Goal: Check status: Check status

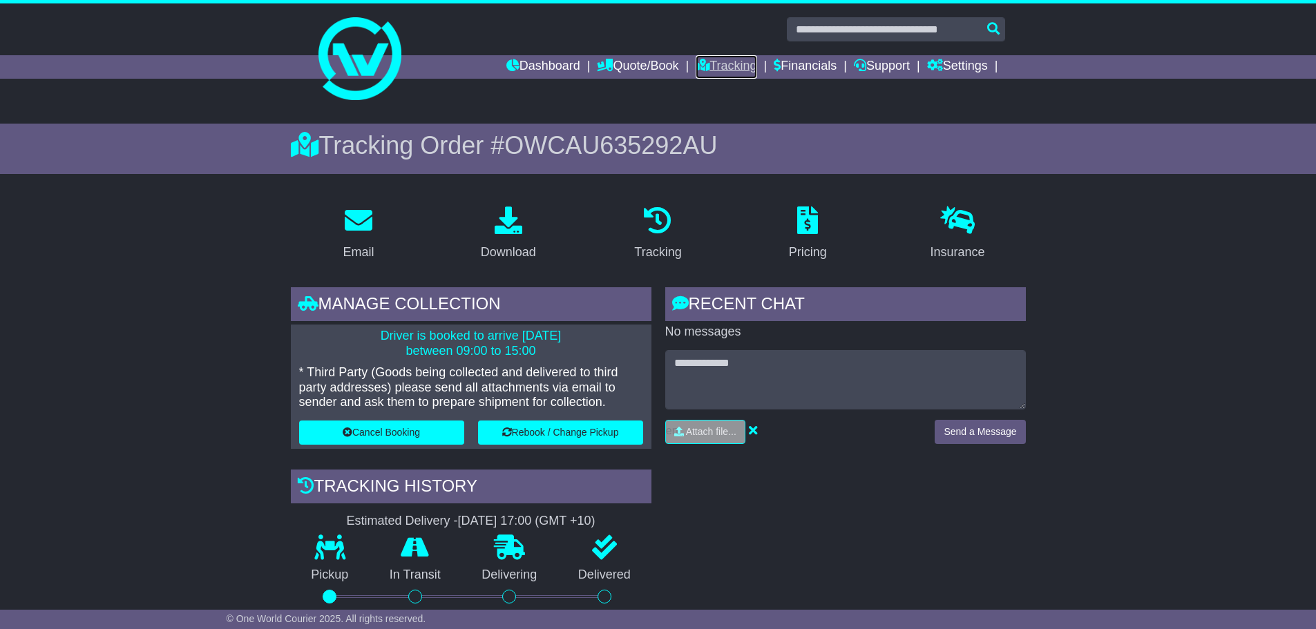
click at [717, 64] on link "Tracking" at bounding box center [726, 66] width 61 height 23
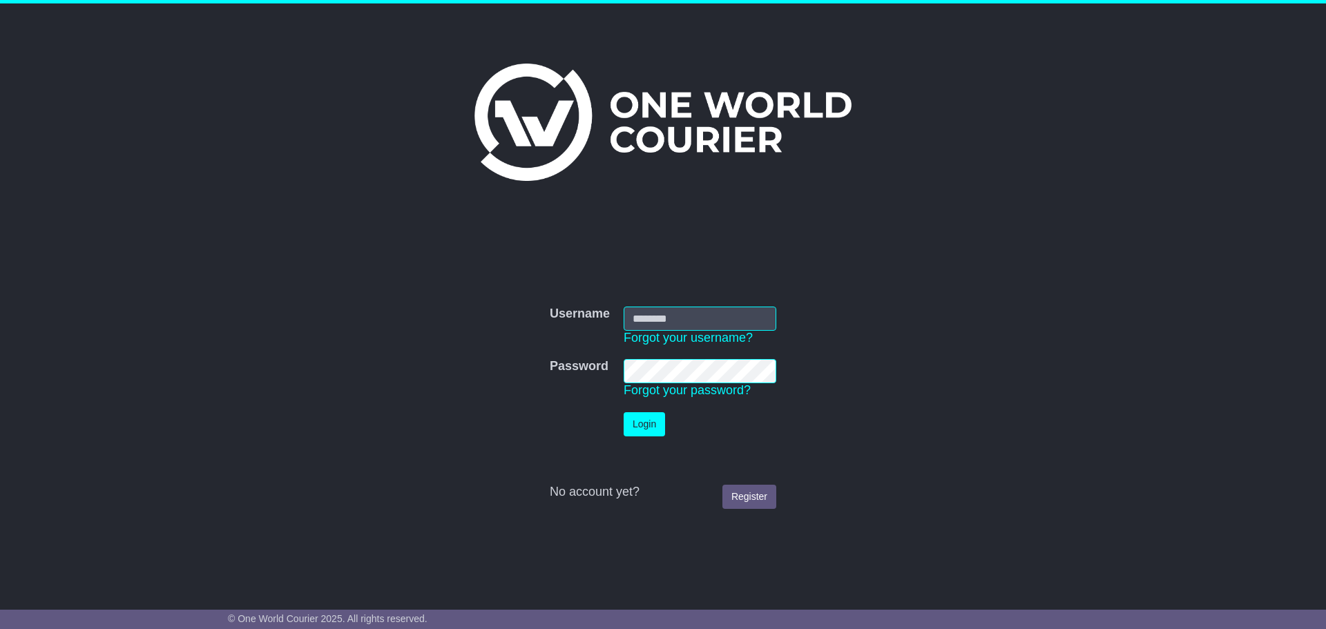
type input "**********"
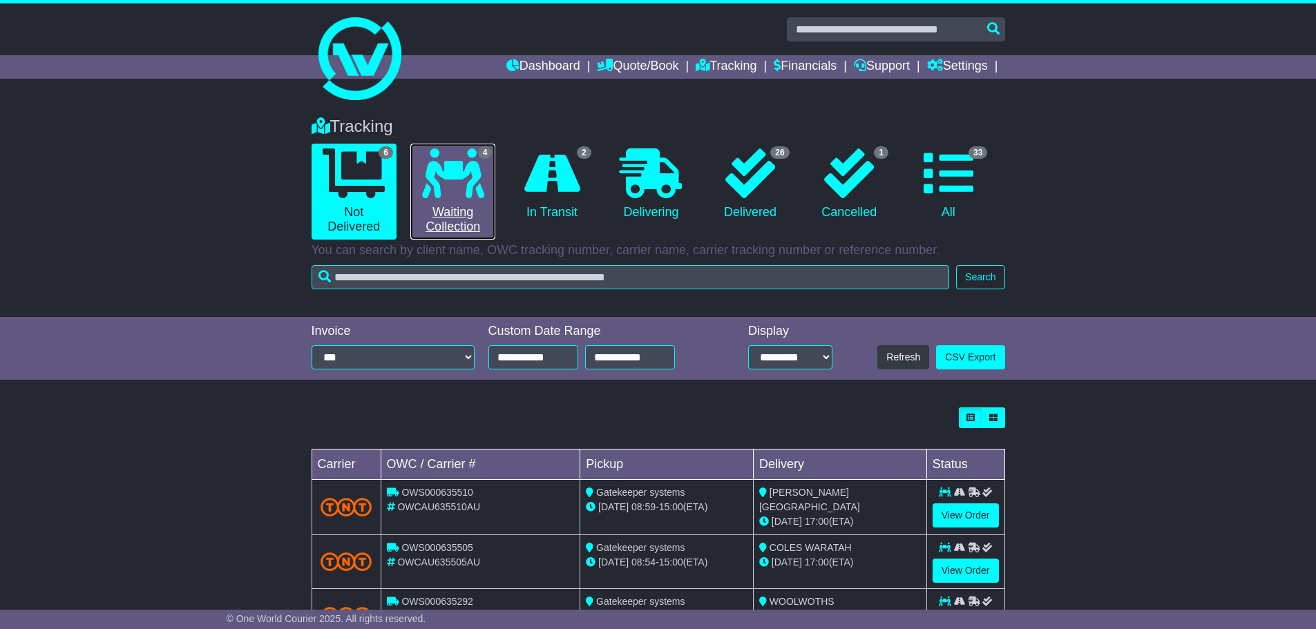
click at [450, 191] on icon at bounding box center [453, 174] width 62 height 50
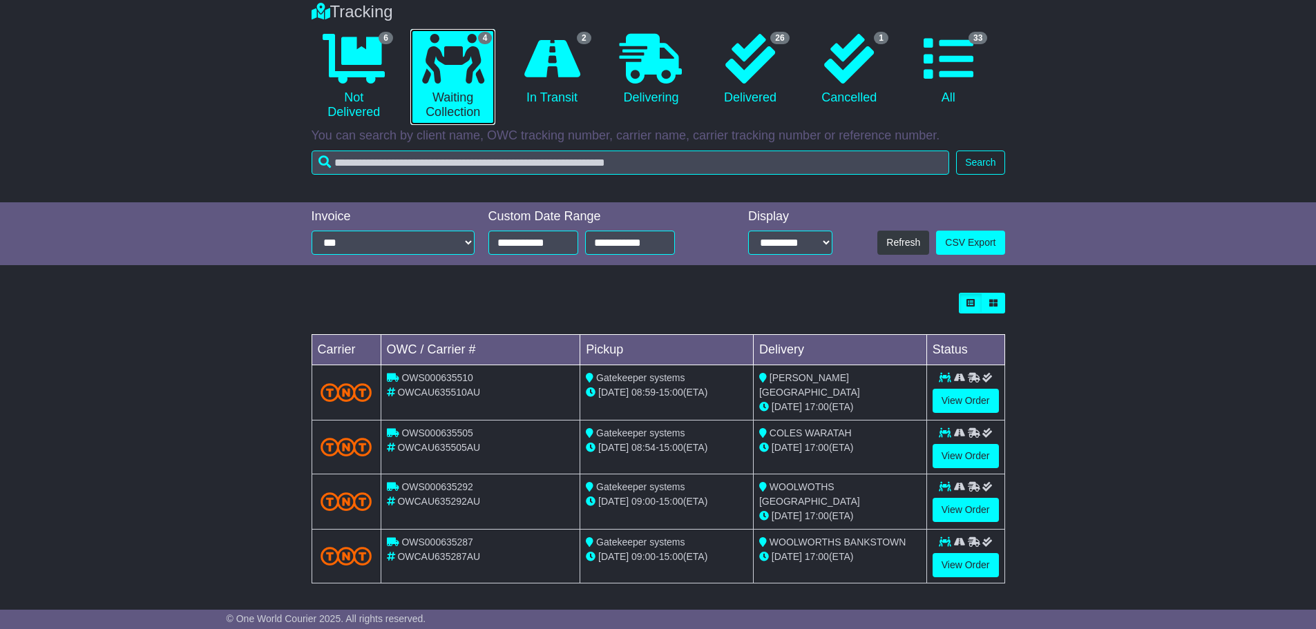
scroll to position [117, 0]
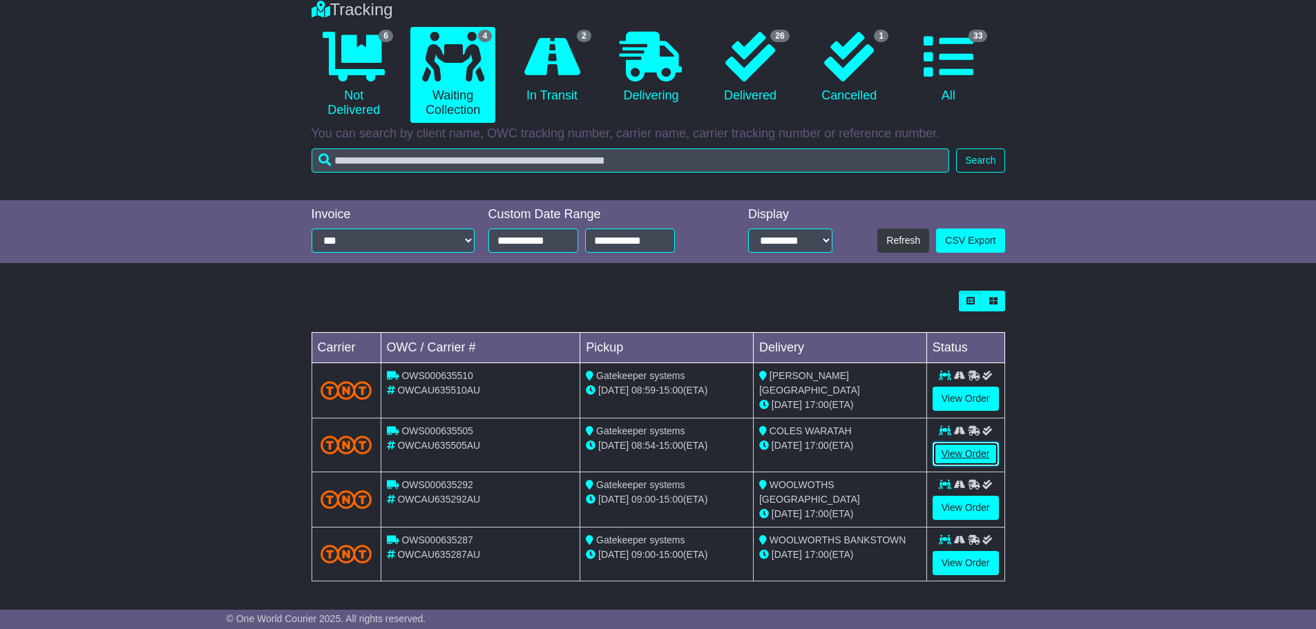
click at [968, 457] on link "View Order" at bounding box center [966, 454] width 66 height 24
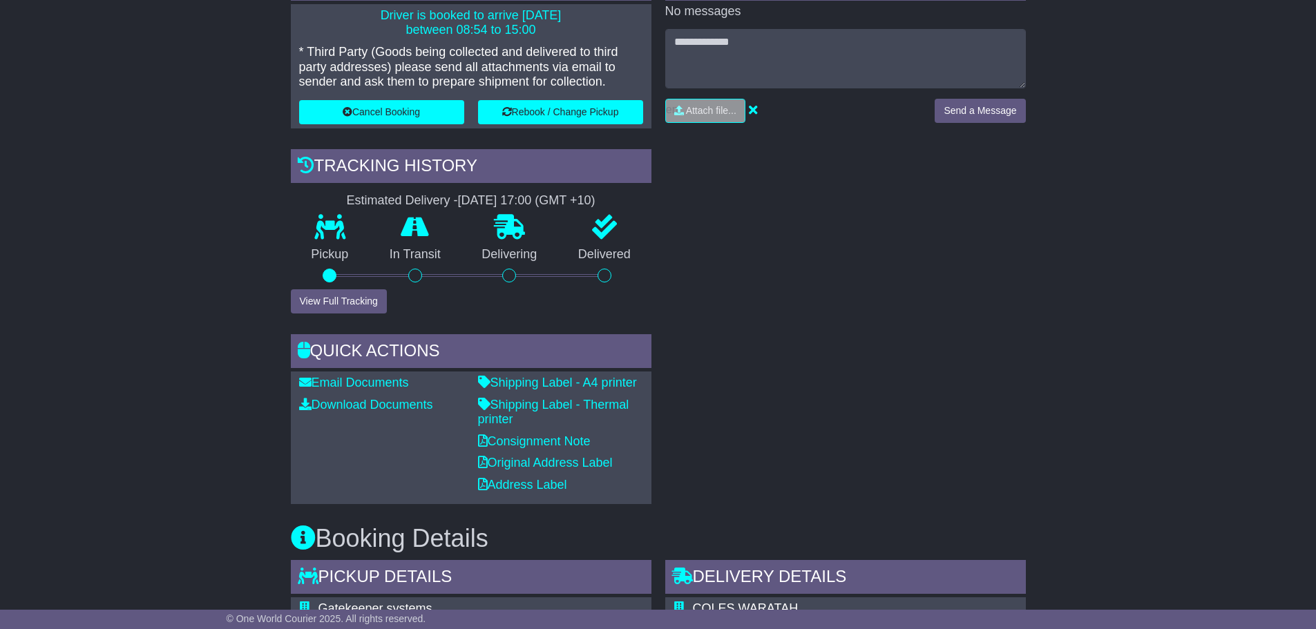
scroll to position [484, 0]
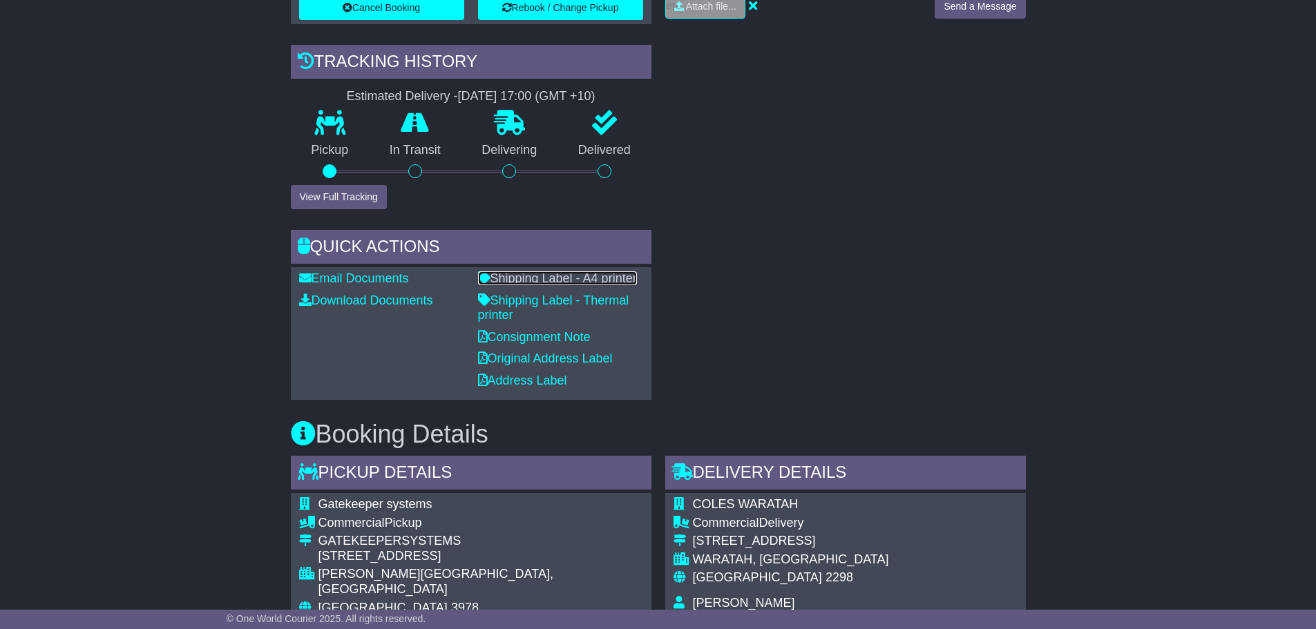
click at [576, 271] on link "Shipping Label - A4 printer" at bounding box center [557, 278] width 159 height 14
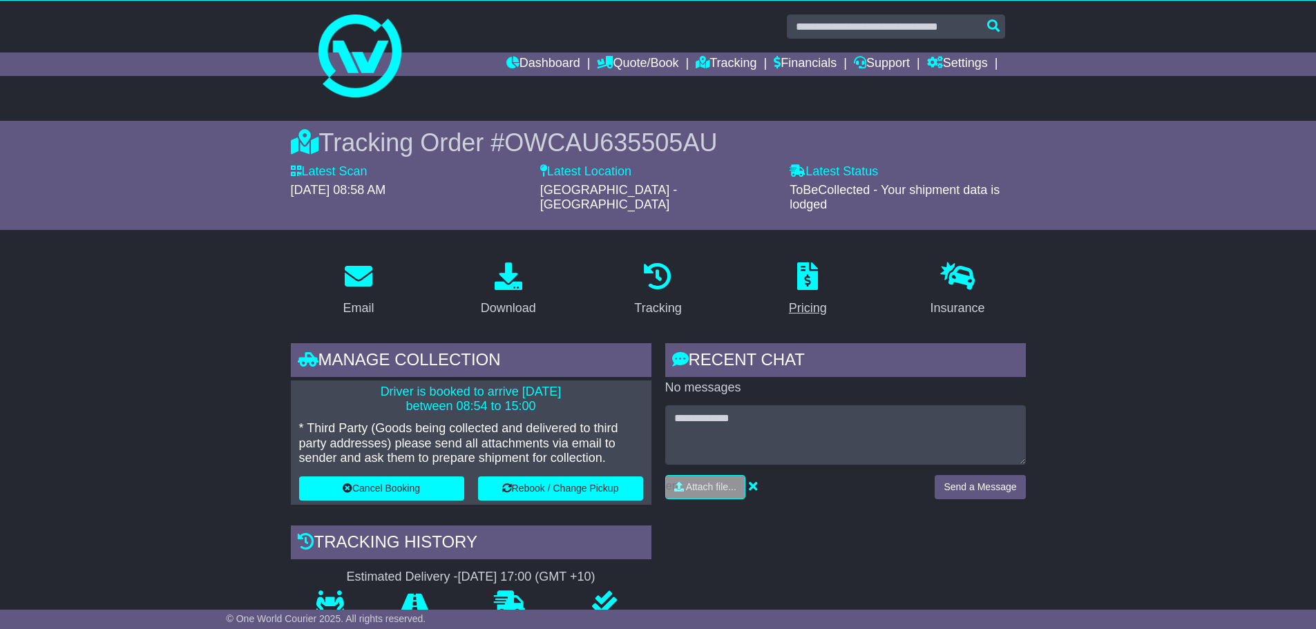
scroll to position [0, 0]
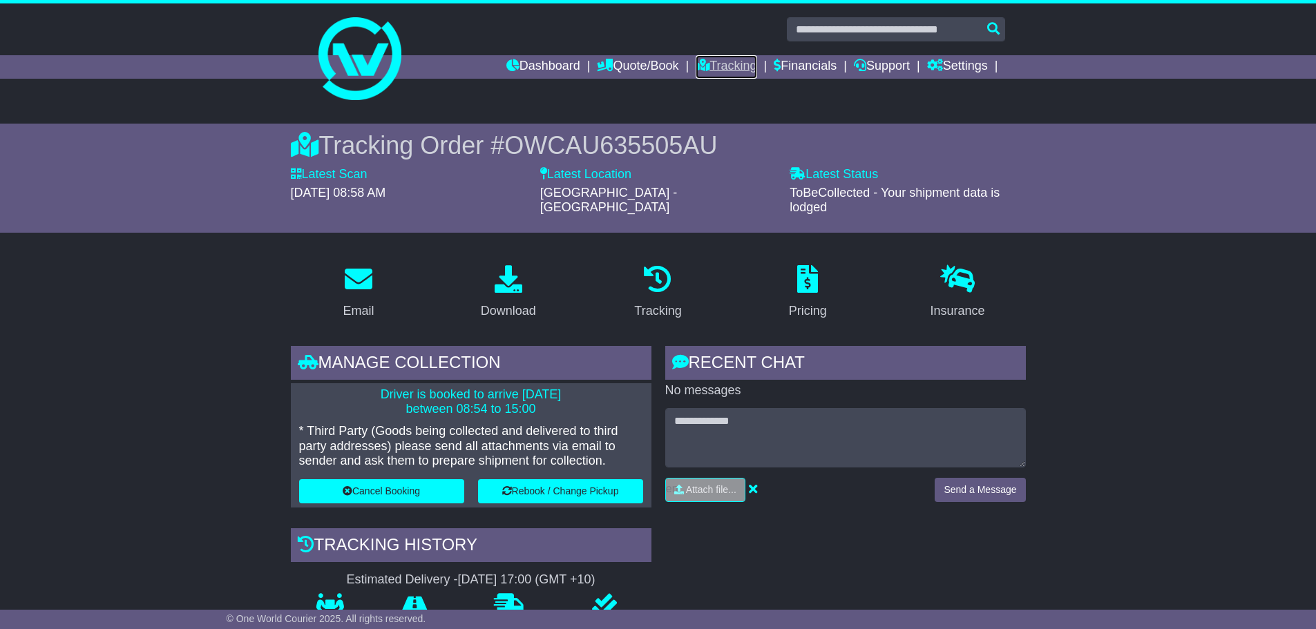
click at [712, 72] on link "Tracking" at bounding box center [726, 66] width 61 height 23
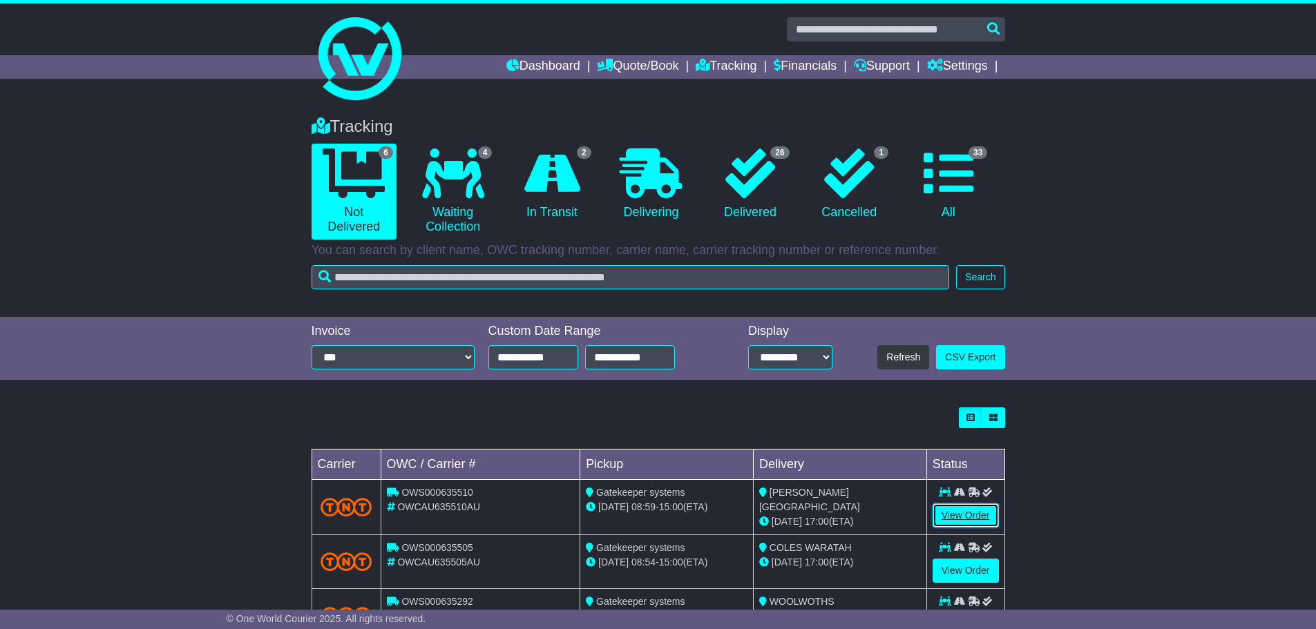
click at [973, 514] on link "View Order" at bounding box center [966, 516] width 66 height 24
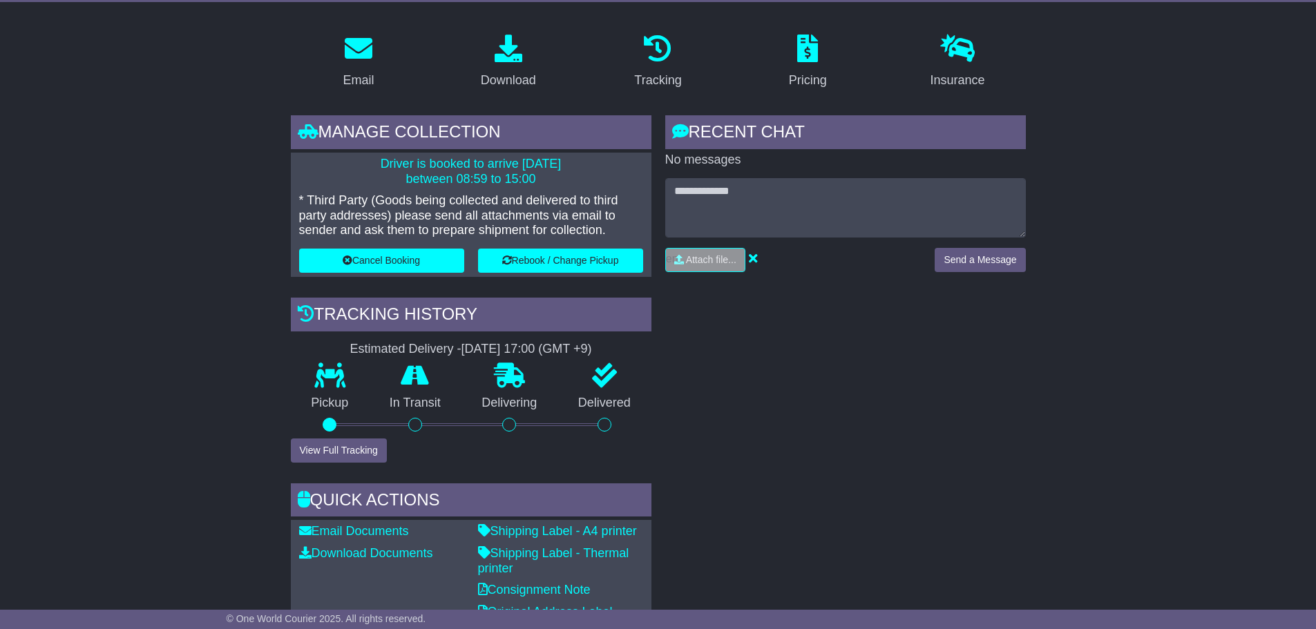
scroll to position [207, 0]
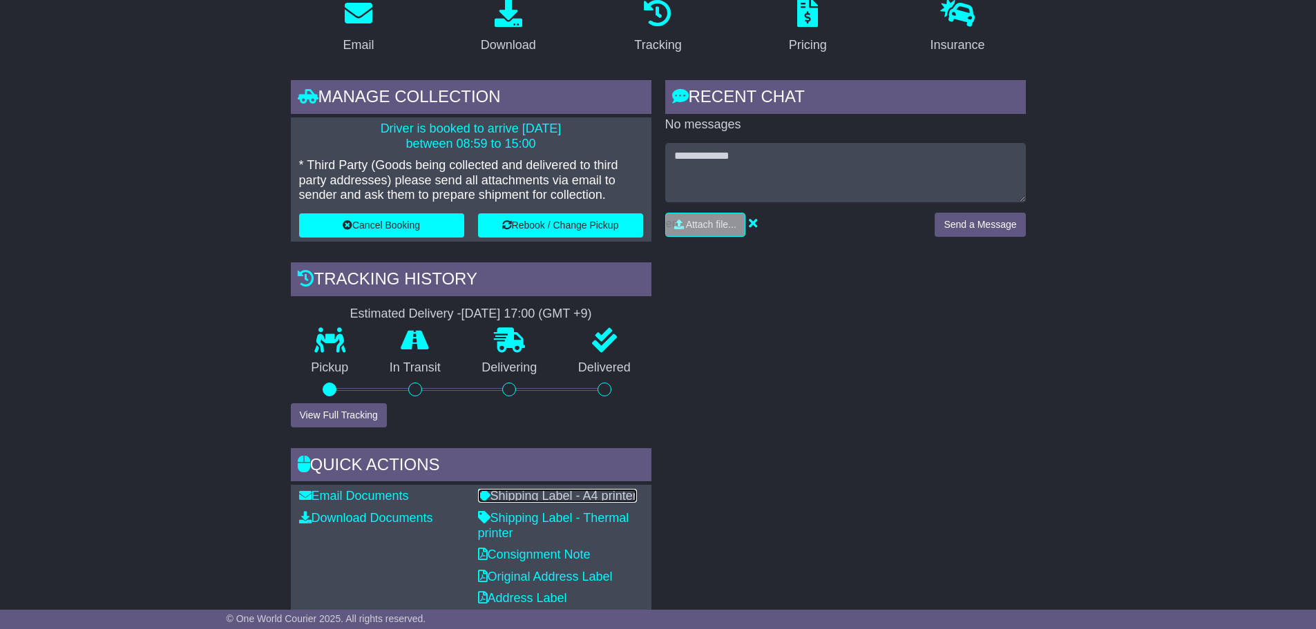
click at [565, 497] on link "Shipping Label - A4 printer" at bounding box center [557, 496] width 159 height 14
